Goal: Answer question/provide support: Share knowledge or assist other users

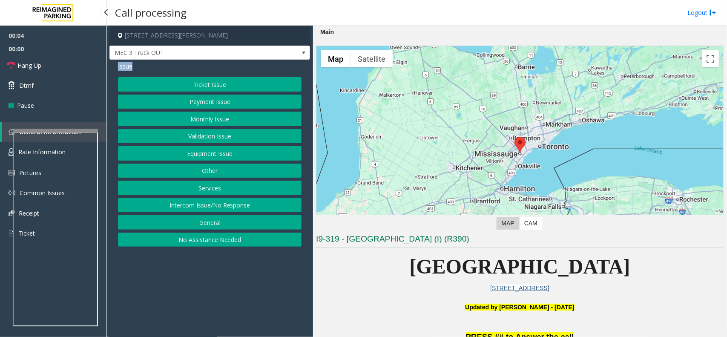
drag, startPoint x: 188, startPoint y: 84, endPoint x: 493, endPoint y: 269, distance: 356.7
click at [478, 258] on div "1 [PERSON_NAME][GEOGRAPHIC_DATA], [GEOGRAPHIC_DATA], [GEOGRAPHIC_DATA] MEC 3 Tr…" at bounding box center [417, 182] width 620 height 312
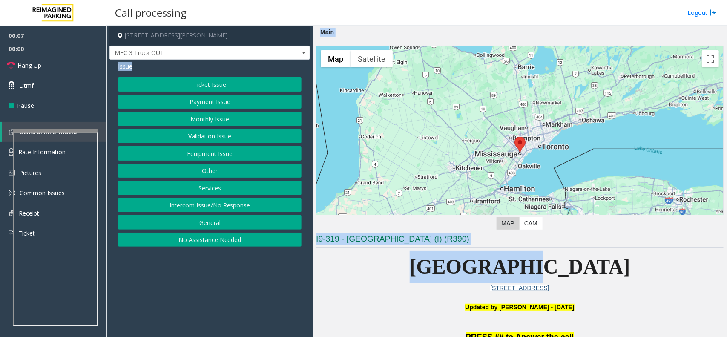
click at [204, 211] on button "Intercom Issue/No Response" at bounding box center [210, 205] width 184 height 14
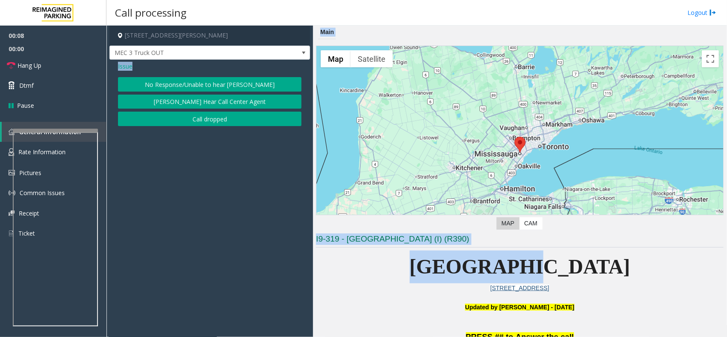
click at [169, 88] on button "No Response/Unable to hear [PERSON_NAME]" at bounding box center [210, 84] width 184 height 14
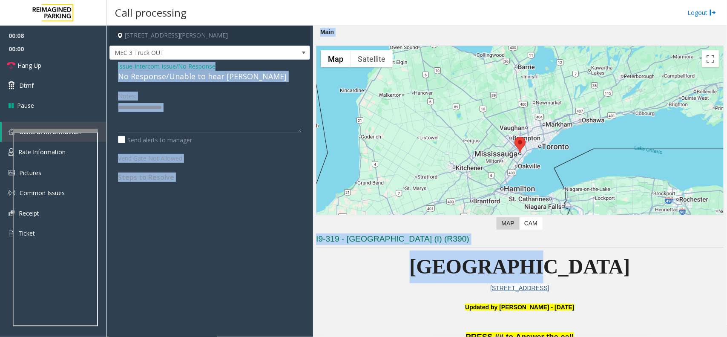
click at [160, 79] on div "No Response/Unable to hear [PERSON_NAME]" at bounding box center [210, 77] width 184 height 12
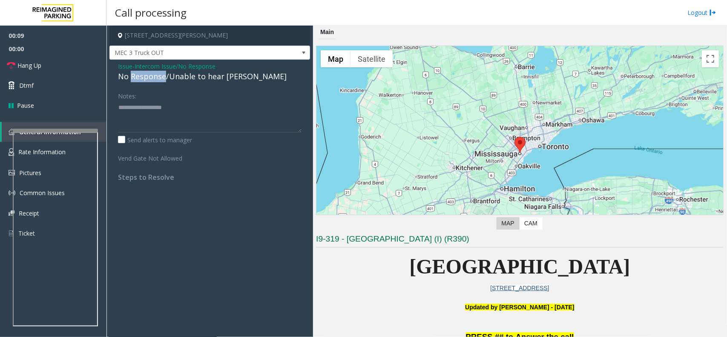
click at [160, 79] on div "No Response/Unable to hear [PERSON_NAME]" at bounding box center [210, 77] width 184 height 12
drag, startPoint x: 160, startPoint y: 79, endPoint x: 113, endPoint y: 78, distance: 46.9
click at [151, 79] on div "No Response/Unable to hear [PERSON_NAME]" at bounding box center [210, 77] width 184 height 12
type textarea "**********"
click at [48, 65] on link "Hang Up" at bounding box center [53, 65] width 107 height 20
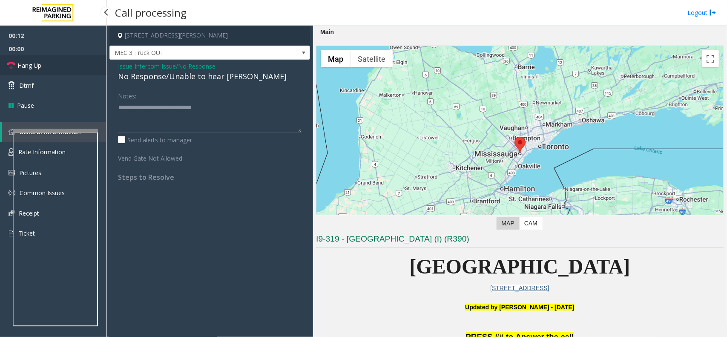
click at [48, 65] on link "Hang Up" at bounding box center [53, 65] width 107 height 20
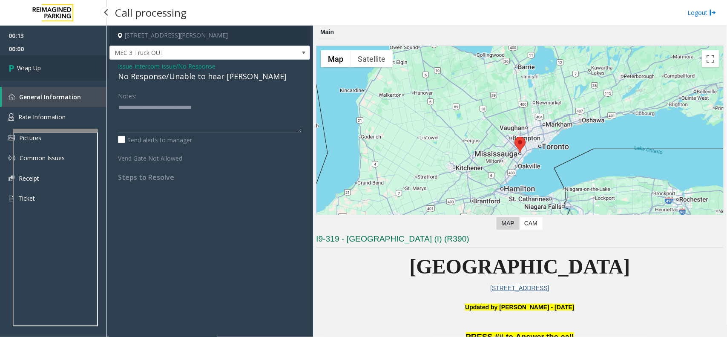
click at [48, 65] on link "Wrap Up" at bounding box center [53, 67] width 107 height 25
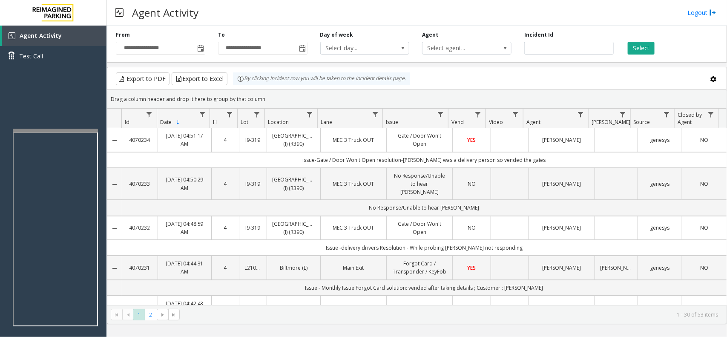
click at [699, 18] on div "Agent Activity Logout" at bounding box center [417, 13] width 621 height 26
click at [698, 14] on link "Logout" at bounding box center [702, 12] width 29 height 9
